Goal: Information Seeking & Learning: Check status

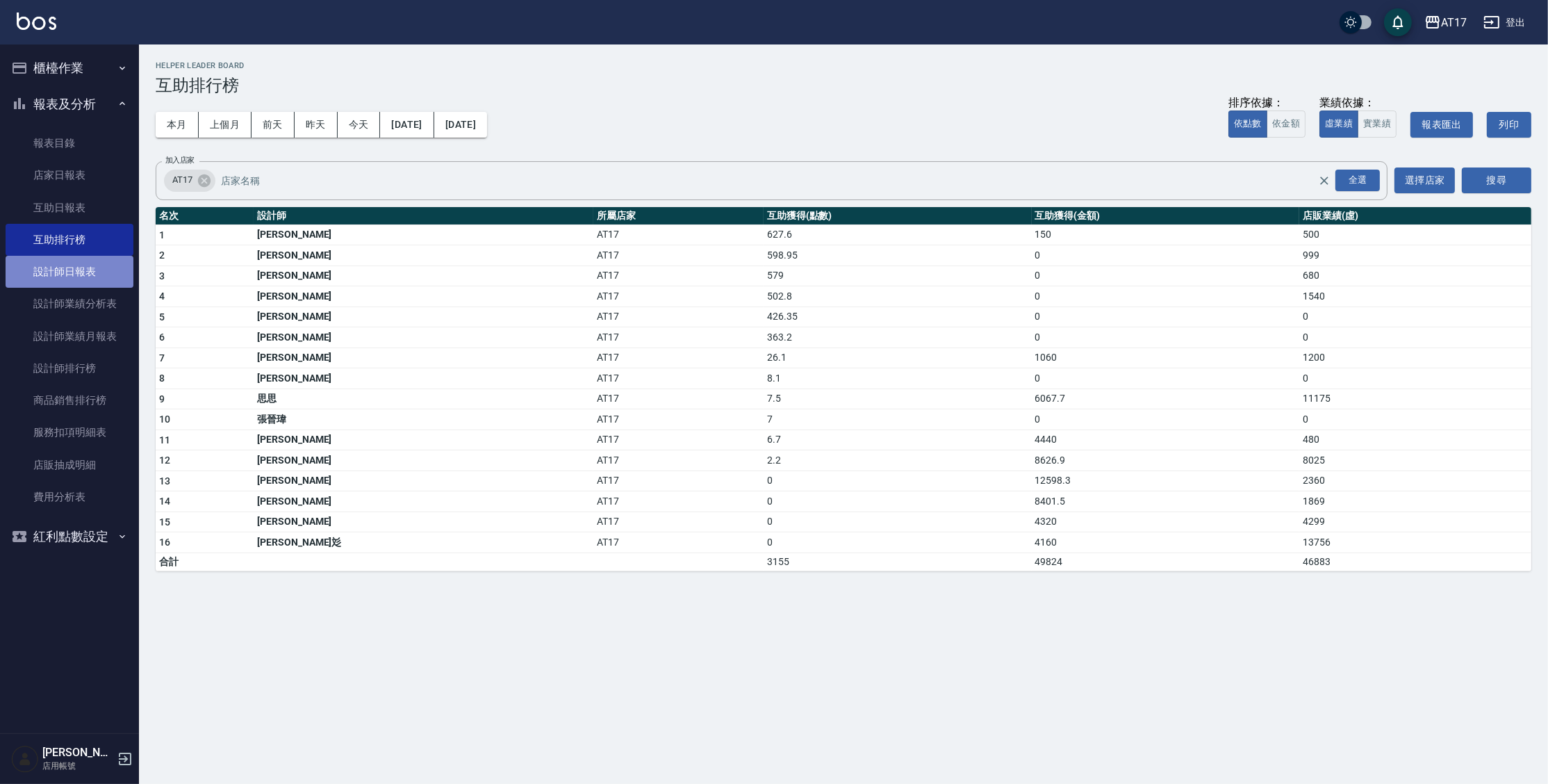
click at [82, 262] on link "設計師日報表" at bounding box center [70, 272] width 128 height 32
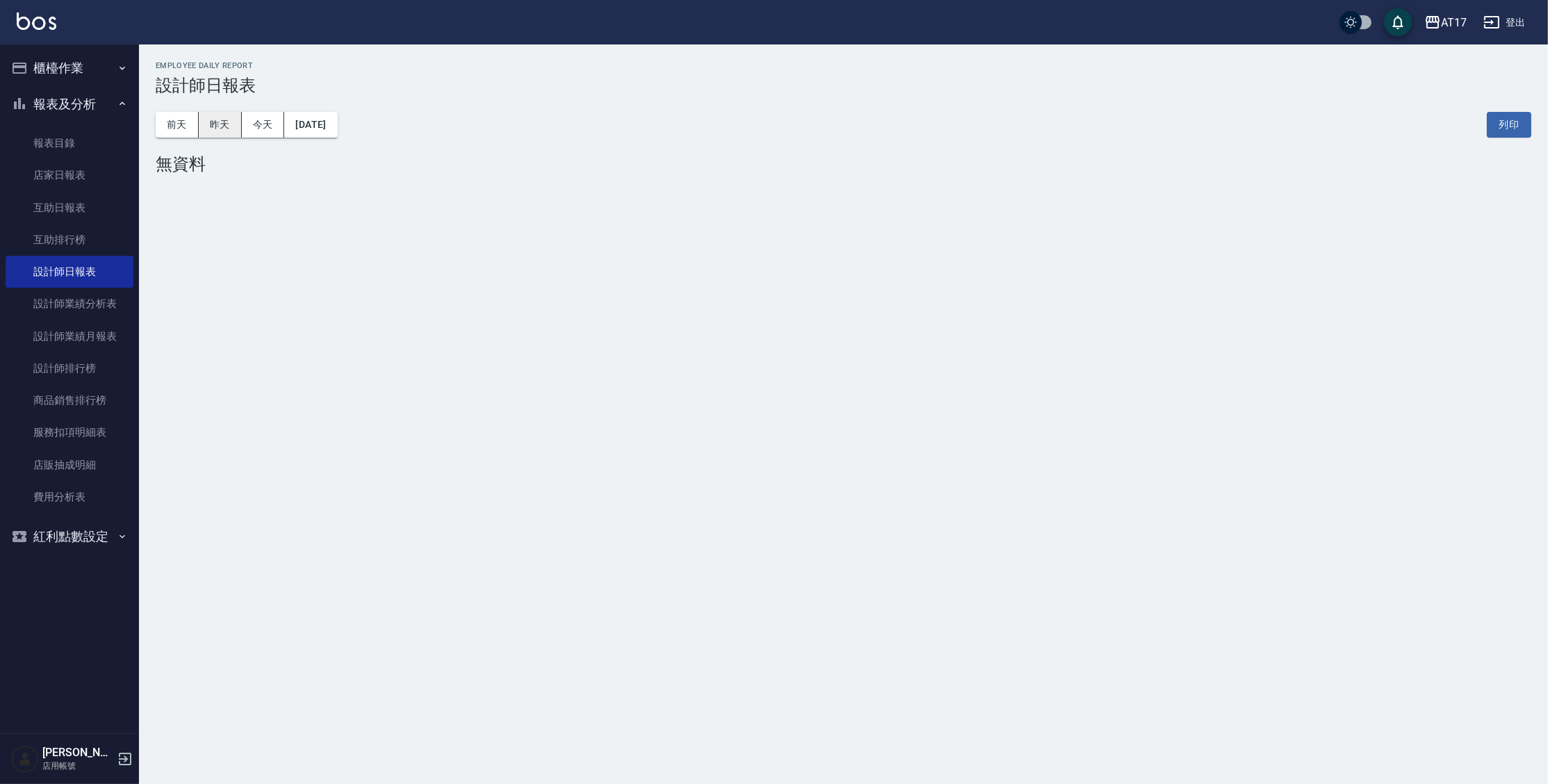
click at [215, 127] on button "昨天" at bounding box center [220, 125] width 43 height 26
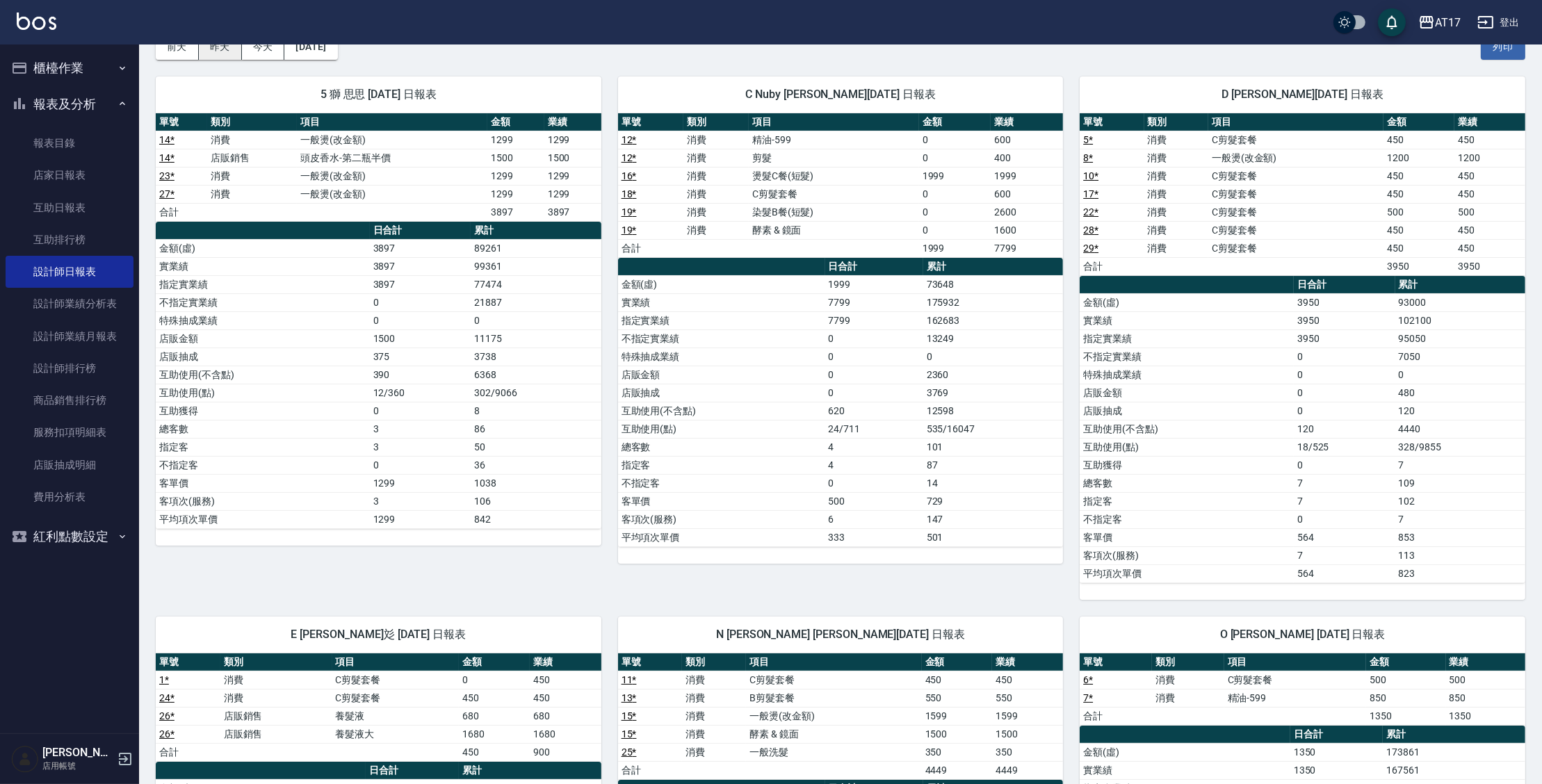
scroll to position [76, 0]
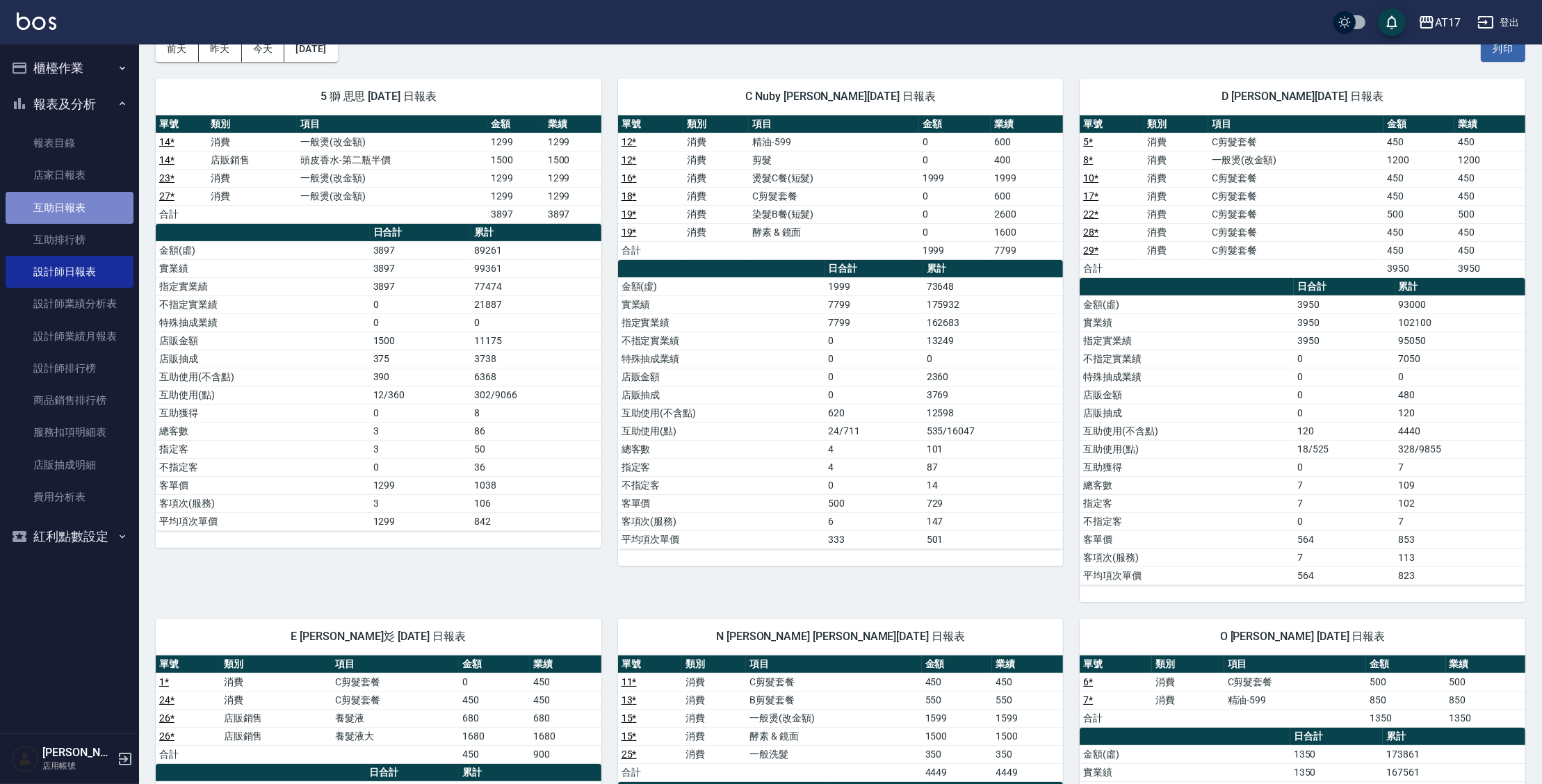
click at [78, 213] on link "互助日報表" at bounding box center [70, 208] width 128 height 32
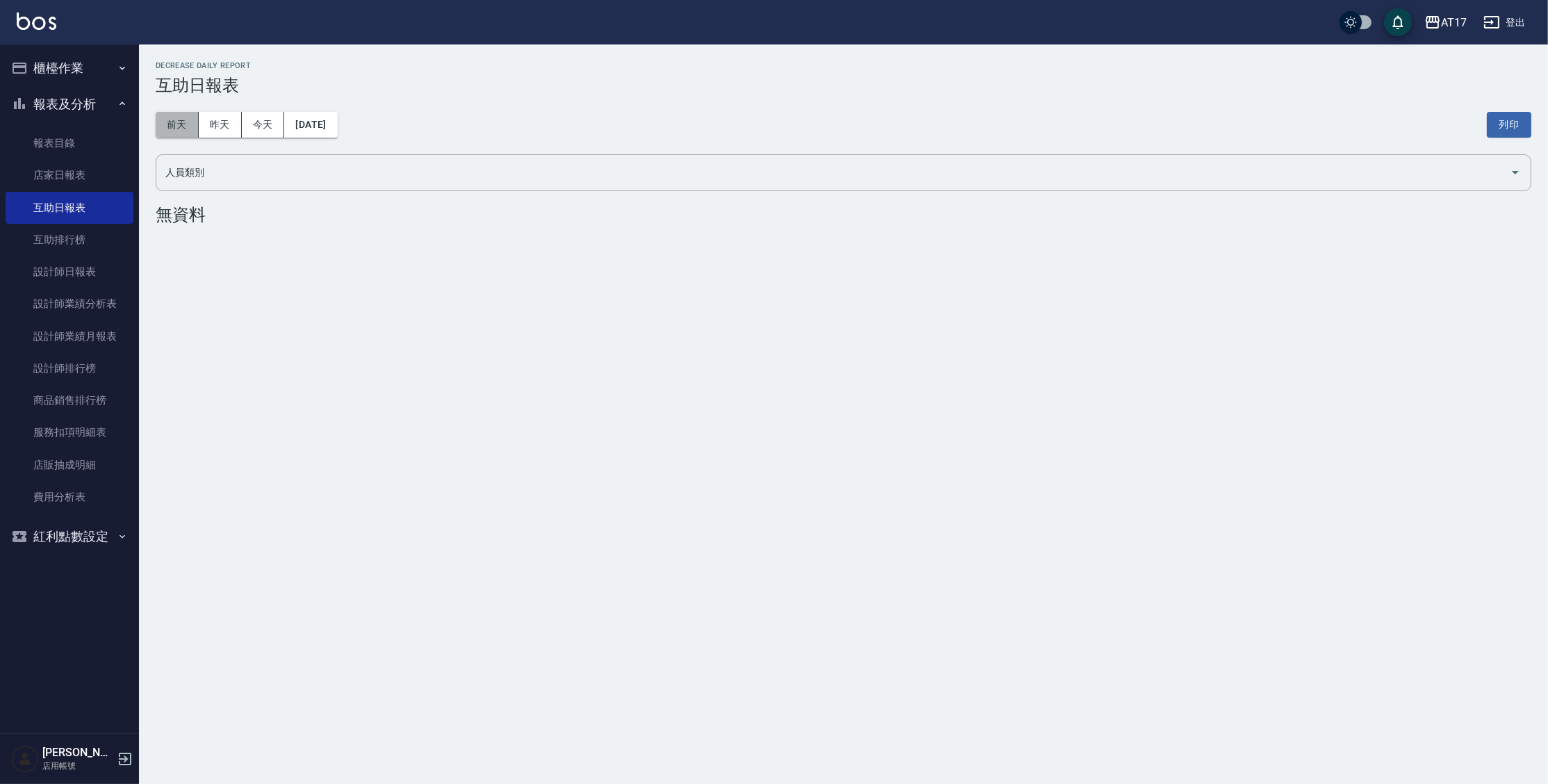
click at [190, 125] on button "前天" at bounding box center [177, 125] width 43 height 26
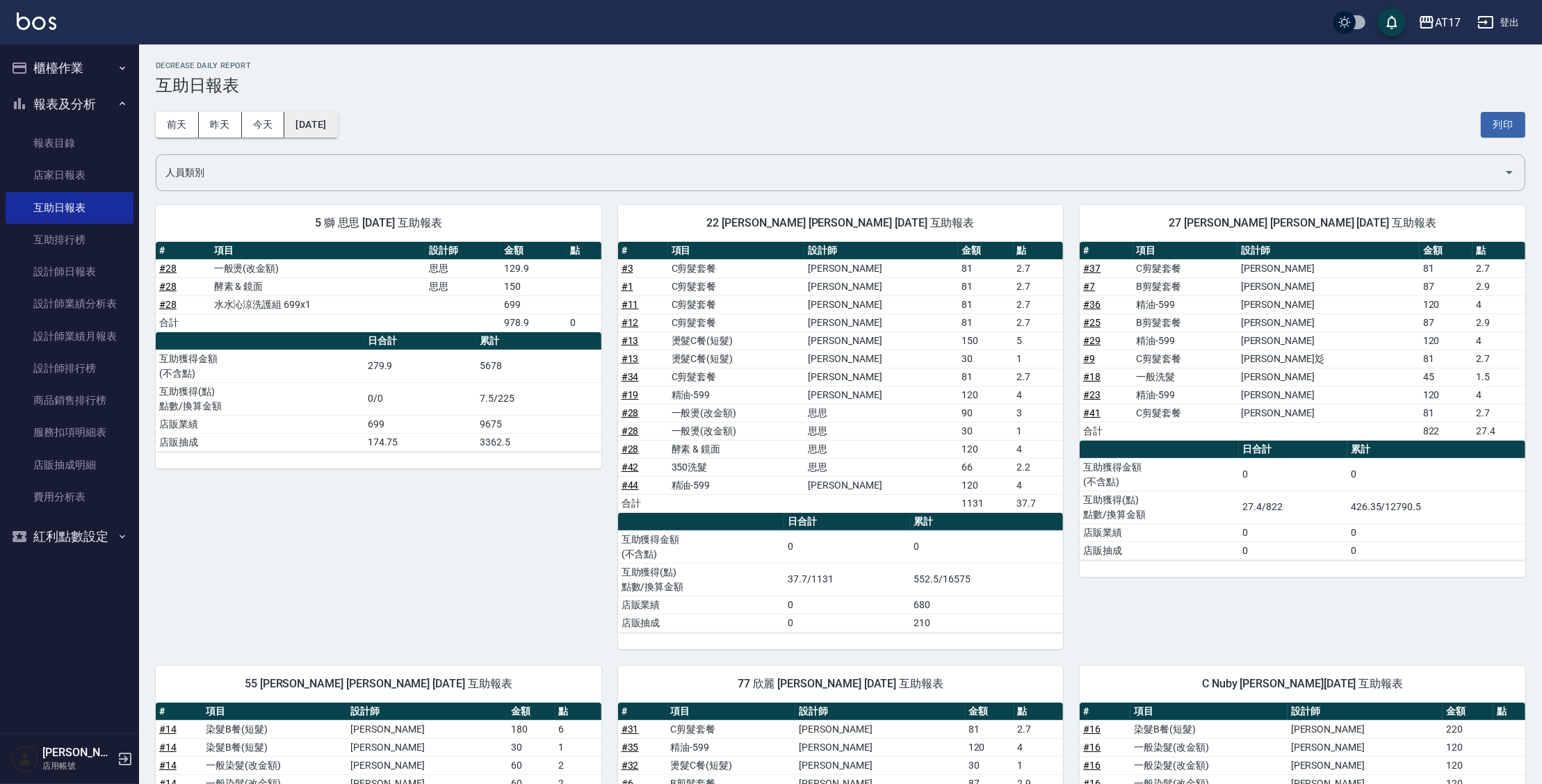
click at [325, 125] on button "2025/09/22" at bounding box center [310, 125] width 53 height 26
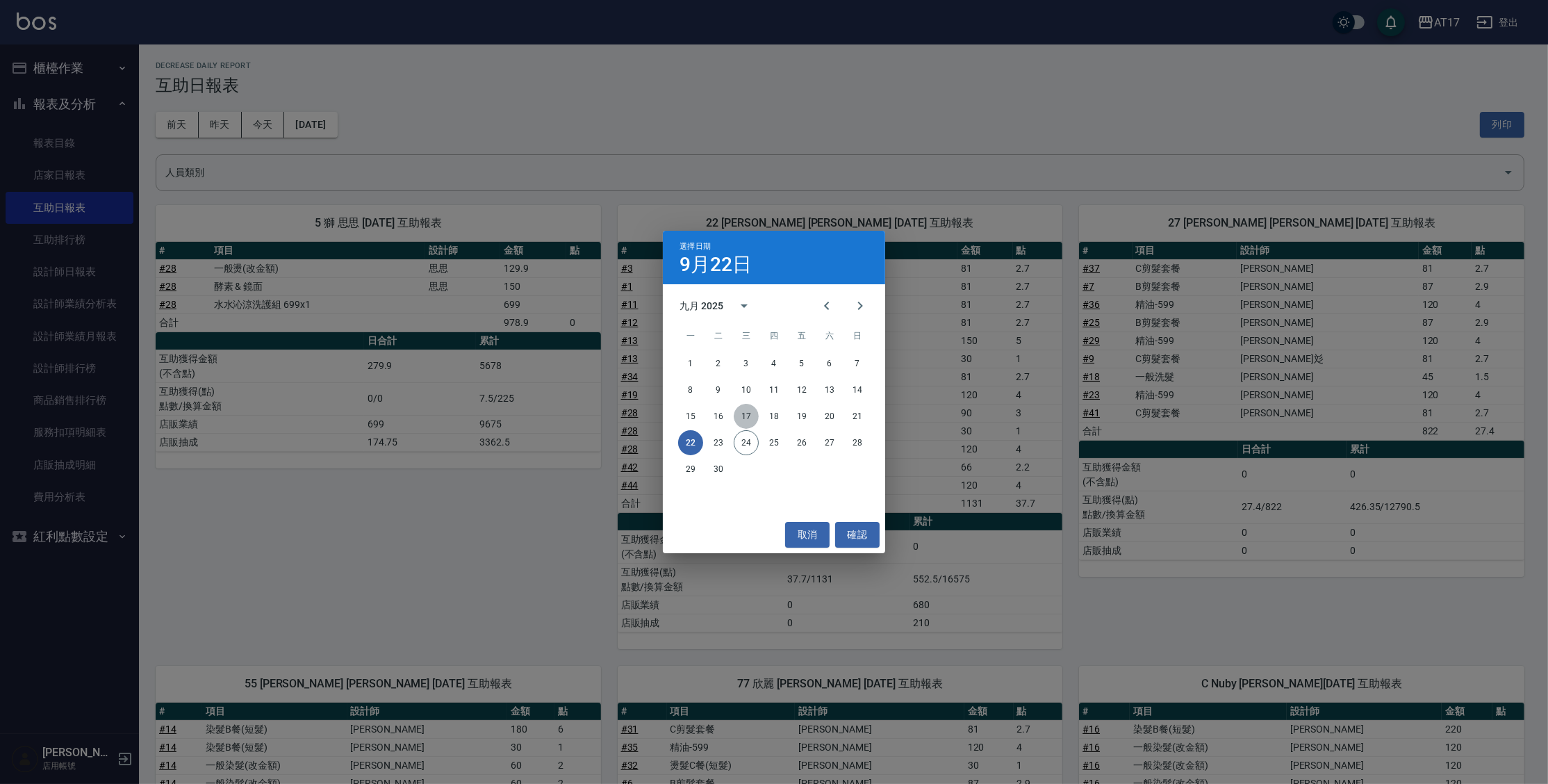
click at [749, 418] on button "17" at bounding box center [746, 416] width 25 height 25
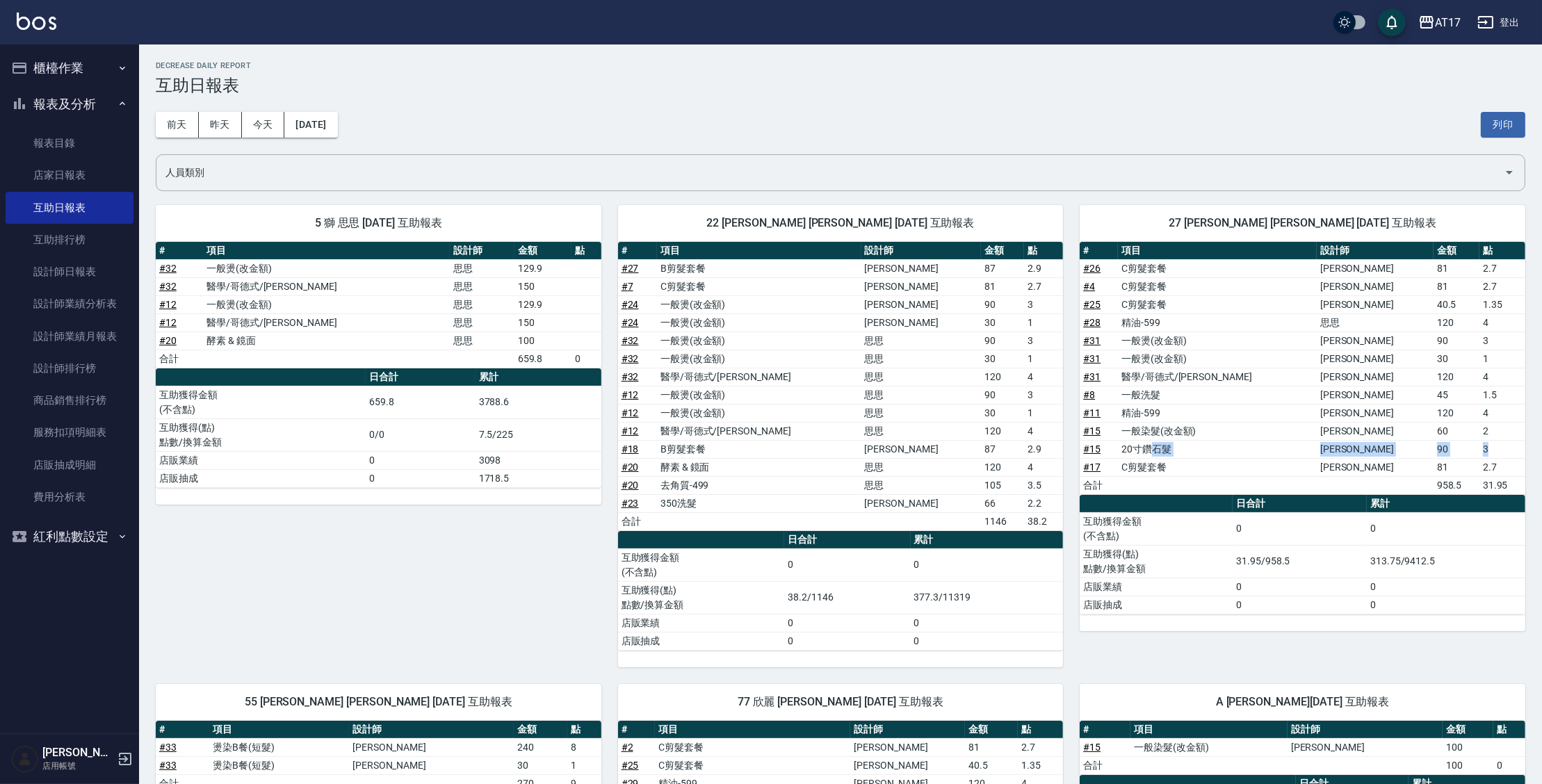
drag, startPoint x: 1168, startPoint y: 451, endPoint x: 1478, endPoint y: 445, distance: 310.1
click at [1478, 445] on tr "# 15 20寸鑽石髮 張涵媛 90 3" at bounding box center [1302, 448] width 446 height 18
click at [26, 270] on link "設計師日報表" at bounding box center [70, 272] width 128 height 32
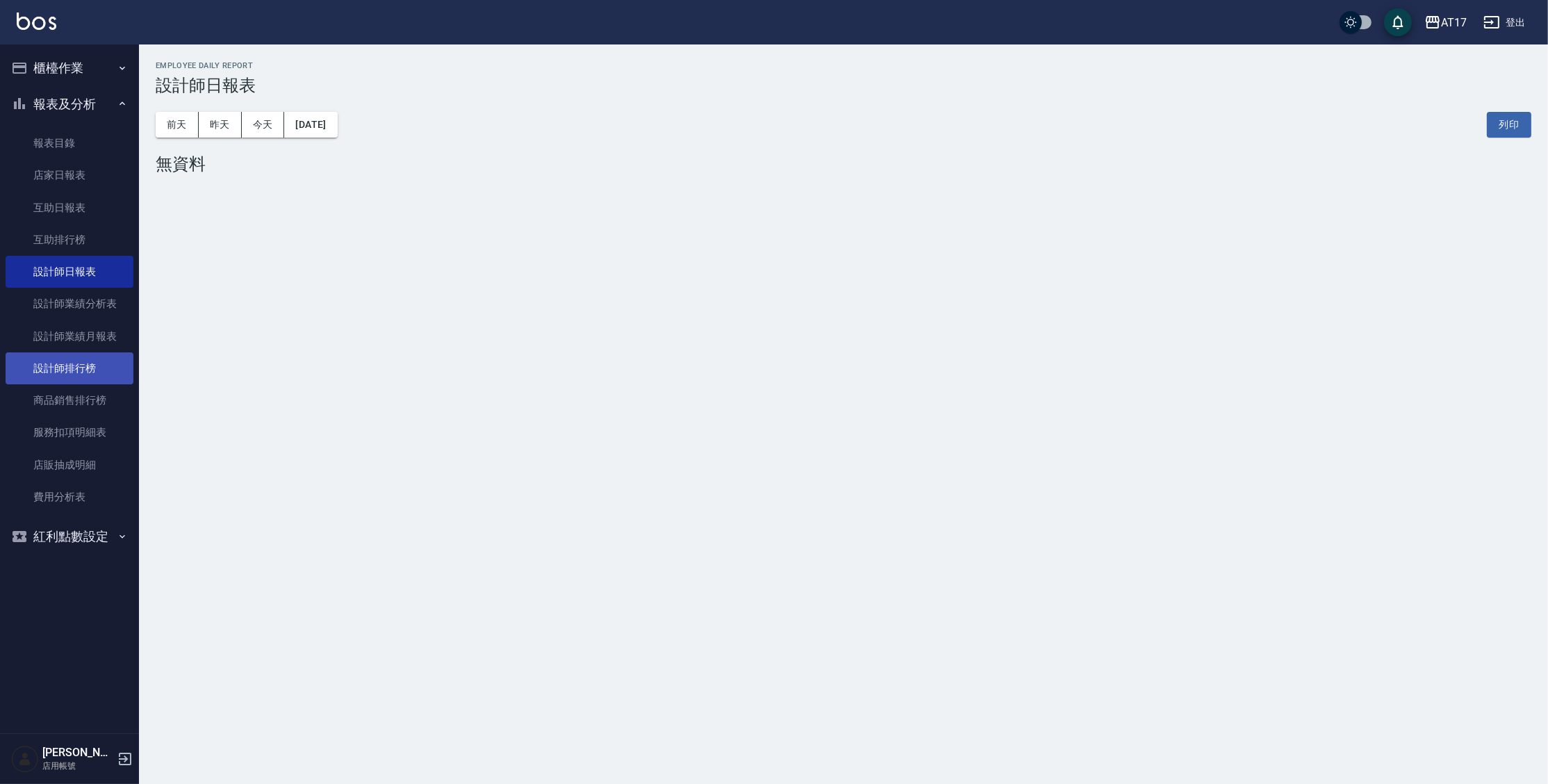
click at [106, 361] on link "設計師排行榜" at bounding box center [70, 368] width 128 height 32
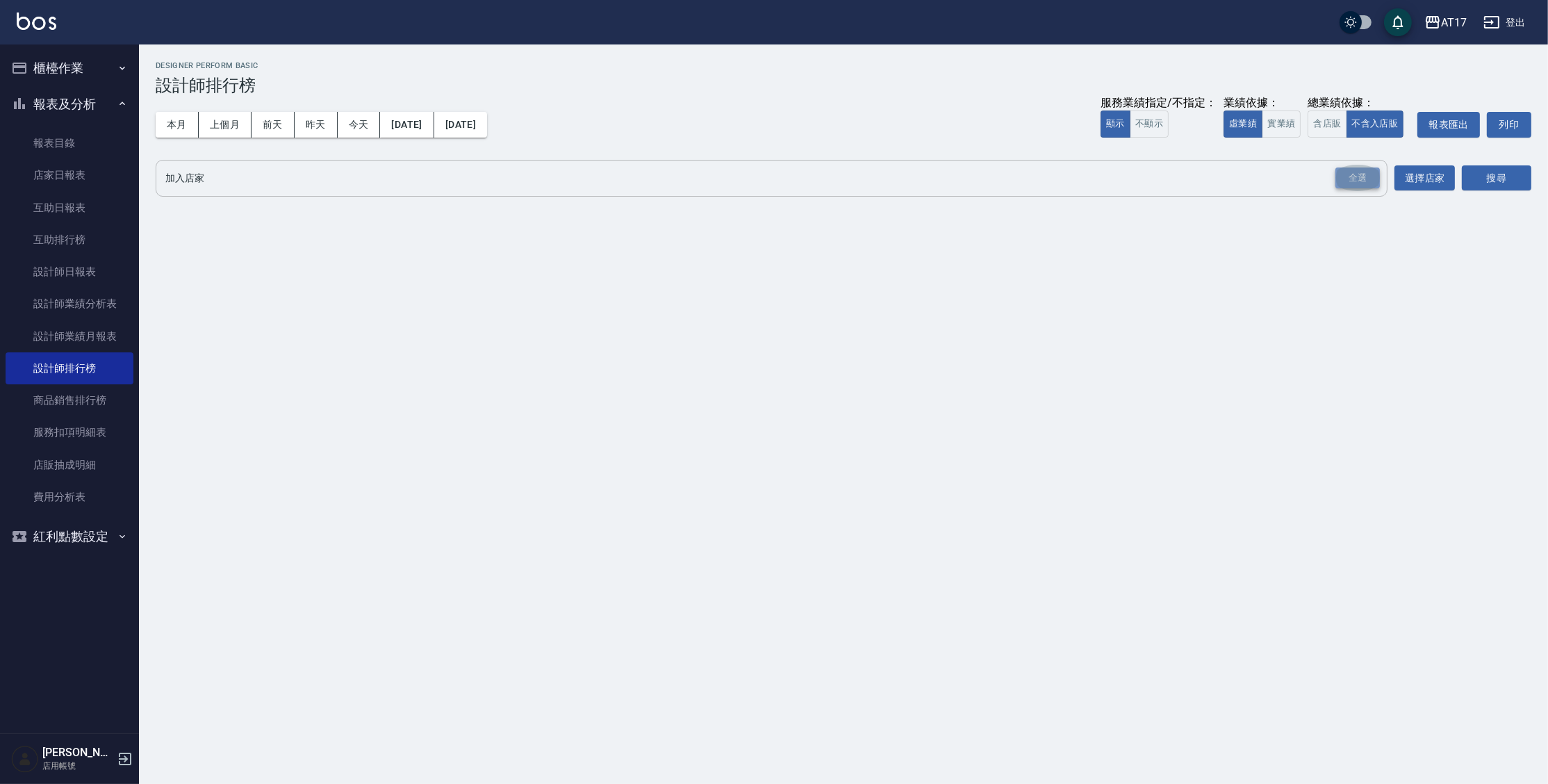
click at [1375, 177] on div "全選" at bounding box center [1358, 179] width 45 height 22
click at [1499, 191] on button "搜尋" at bounding box center [1497, 179] width 70 height 26
click at [1499, 186] on button "搜尋" at bounding box center [1497, 179] width 70 height 26
